Goal: Task Accomplishment & Management: Use online tool/utility

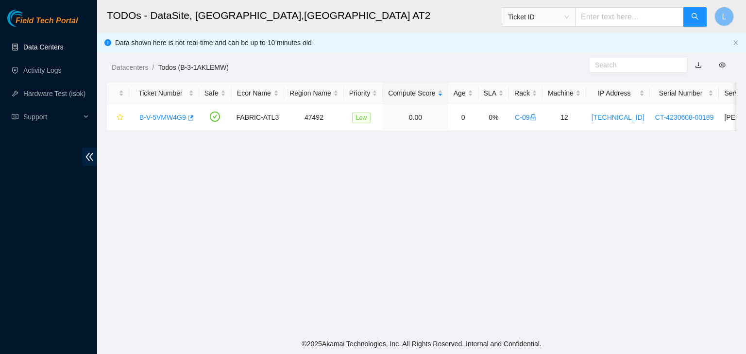
click at [60, 49] on link "Data Centers" at bounding box center [43, 47] width 40 height 8
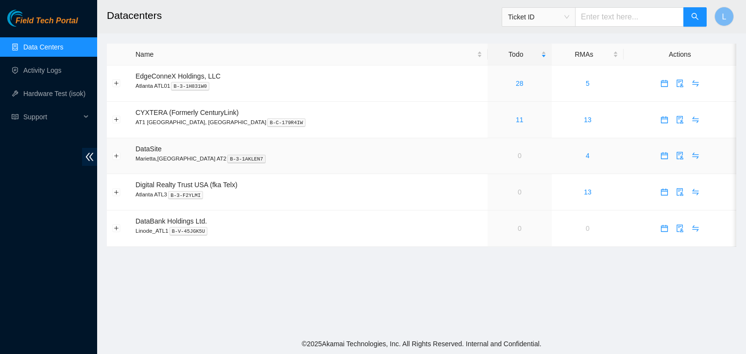
click at [154, 150] on span "DataSite" at bounding box center [148, 149] width 26 height 8
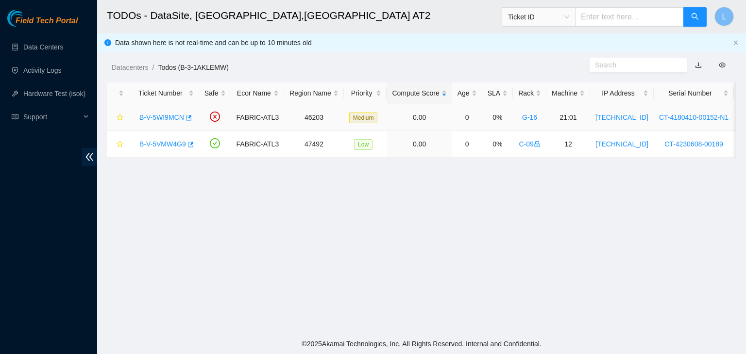
click at [155, 118] on link "B-V-5WI9MCN" at bounding box center [161, 118] width 45 height 8
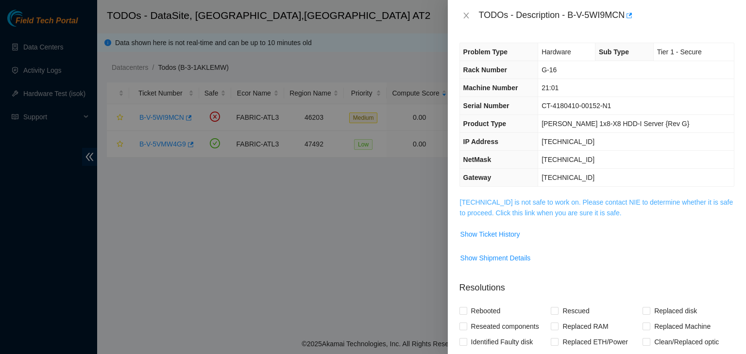
click at [544, 215] on link "[TECHNICAL_ID] is not safe to work on. Please contact NIE to determine whether …" at bounding box center [596, 208] width 273 height 18
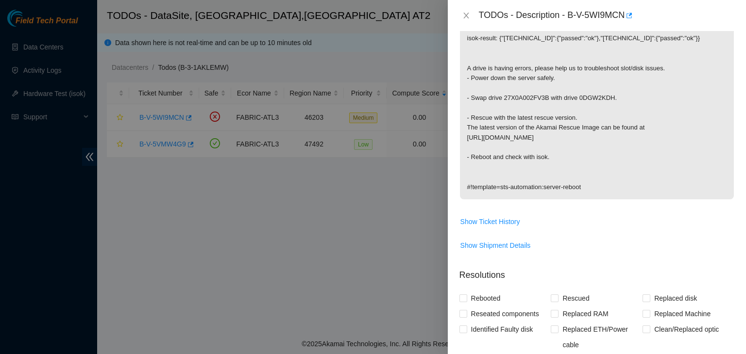
scroll to position [194, 0]
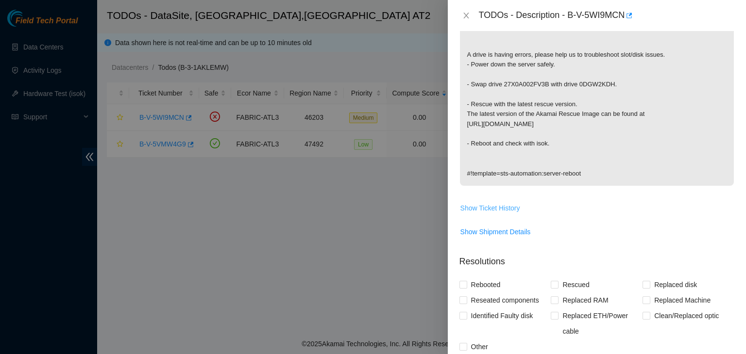
click at [491, 208] on span "Show Ticket History" at bounding box center [490, 208] width 60 height 11
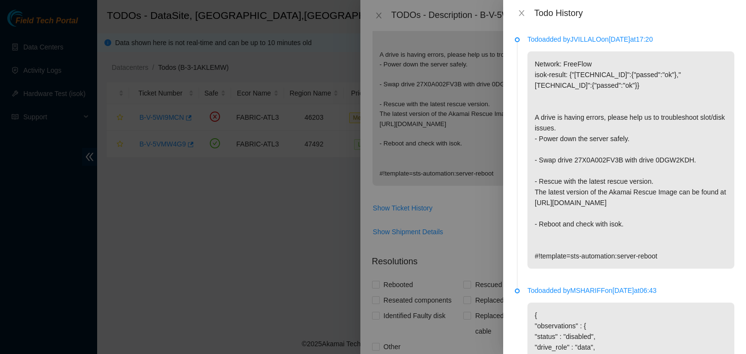
scroll to position [0, 0]
click at [519, 13] on icon "close" at bounding box center [522, 13] width 8 height 8
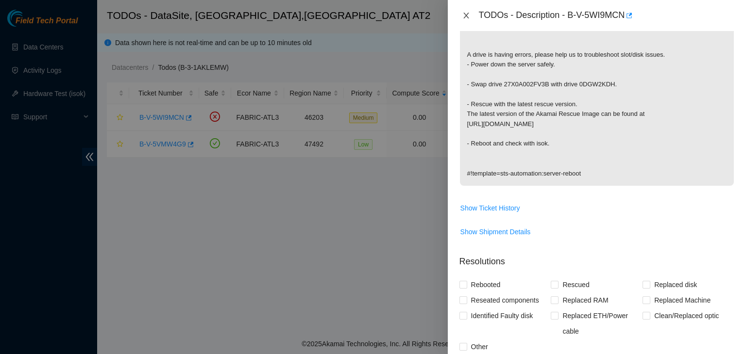
click at [463, 13] on icon "close" at bounding box center [466, 16] width 8 height 8
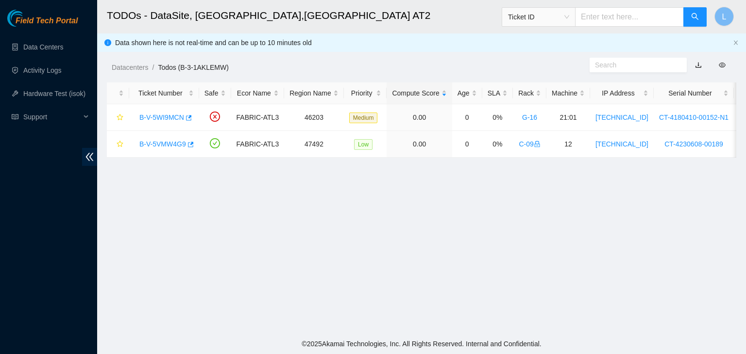
scroll to position [203, 0]
click at [158, 119] on link "B-V-5WI9MCN" at bounding box center [161, 118] width 45 height 8
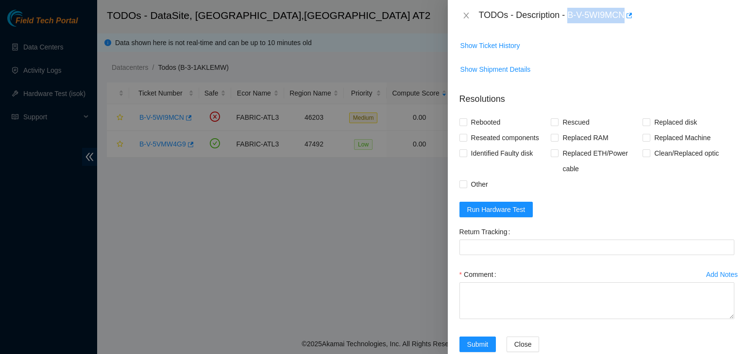
drag, startPoint x: 569, startPoint y: 16, endPoint x: 625, endPoint y: 17, distance: 55.8
click at [625, 17] on div "TODOs - Description - B-V-5WI9MCN" at bounding box center [606, 16] width 255 height 16
copy div "B-V-5WI9MCN"
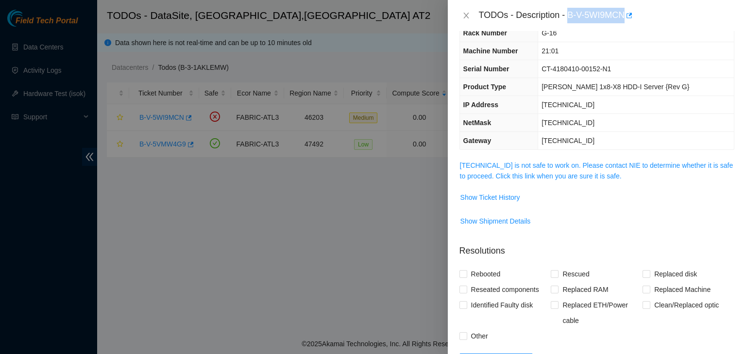
scroll to position [0, 0]
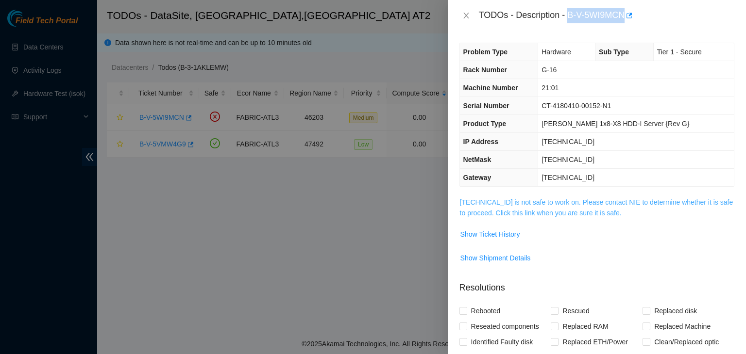
click at [536, 214] on link "[TECHNICAL_ID] is not safe to work on. Please contact NIE to determine whether …" at bounding box center [596, 208] width 273 height 18
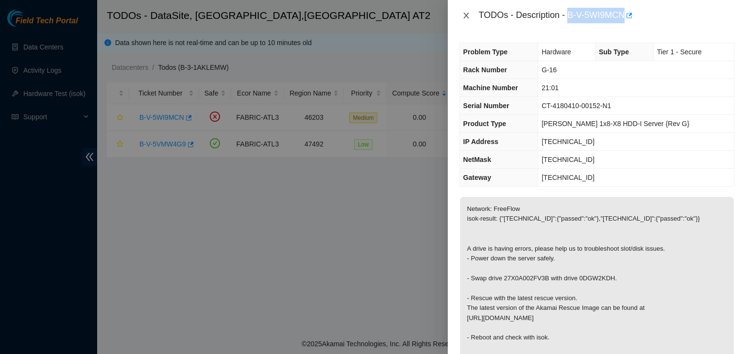
click at [466, 14] on icon "close" at bounding box center [466, 16] width 8 height 8
